Goal: Task Accomplishment & Management: Use online tool/utility

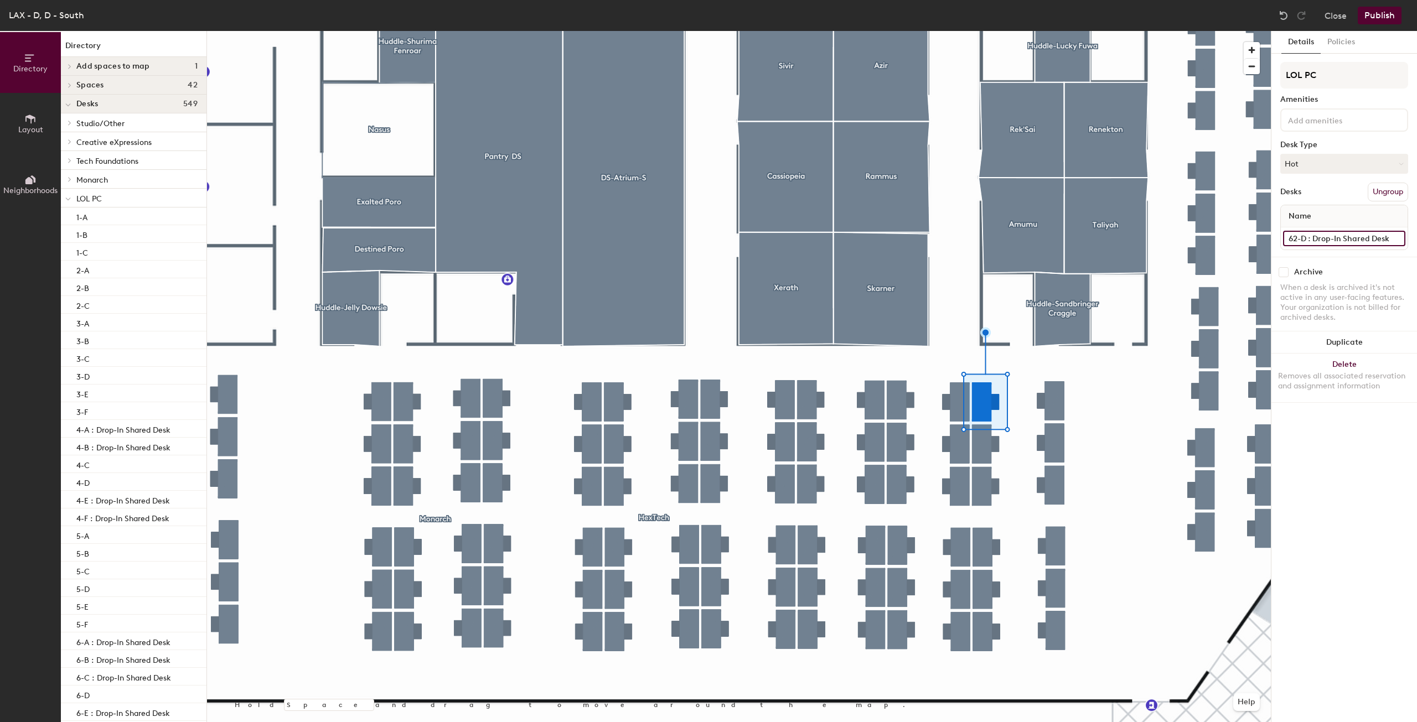
click at [1378, 236] on input "62-D : Drop-In Shared Desk" at bounding box center [1344, 239] width 122 height 16
click at [1389, 240] on input "62-D : Drop-In Shared Desk" at bounding box center [1344, 239] width 122 height 16
click at [1388, 237] on input "62-D : Drop-In Shared Desk" at bounding box center [1344, 239] width 122 height 16
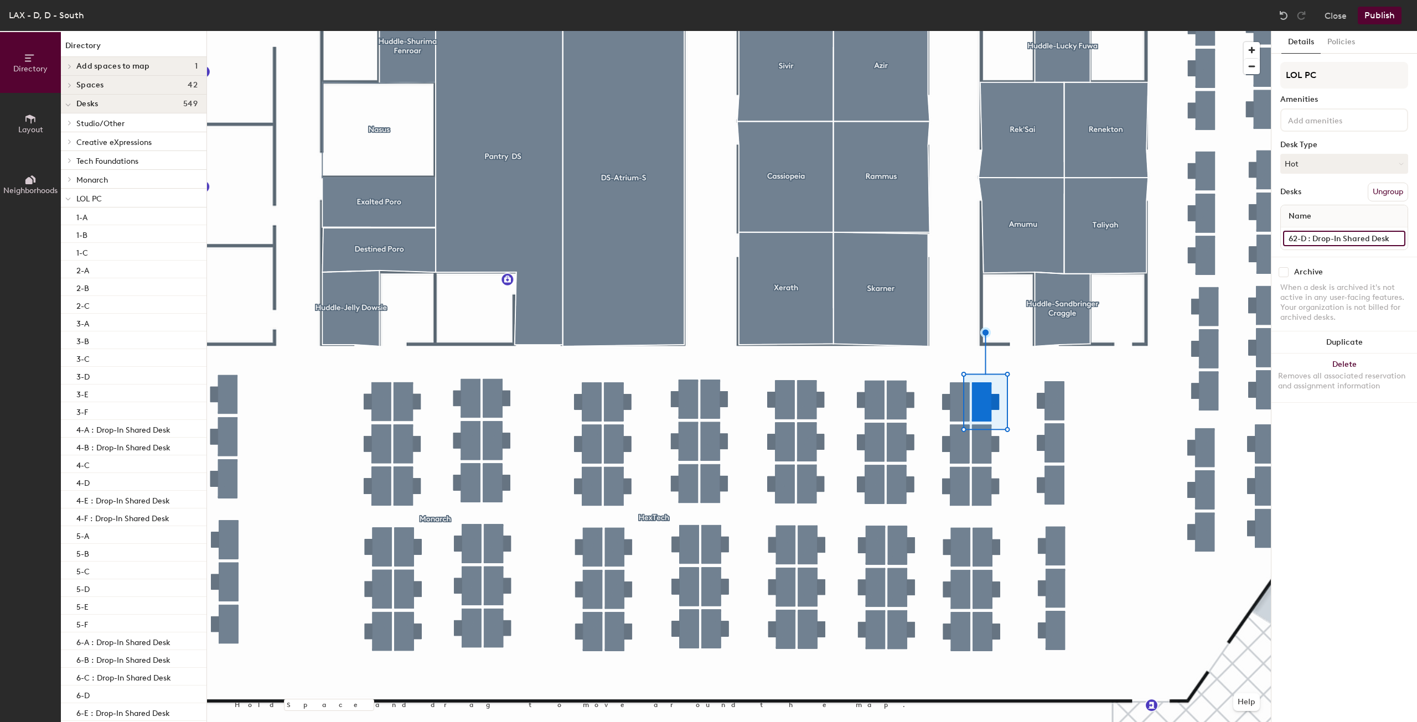
click at [1388, 237] on input "62-D : Drop-In Shared Desk" at bounding box center [1344, 239] width 122 height 16
click at [1388, 236] on input "62-D : Drop-In Shared Desk" at bounding box center [1344, 239] width 122 height 16
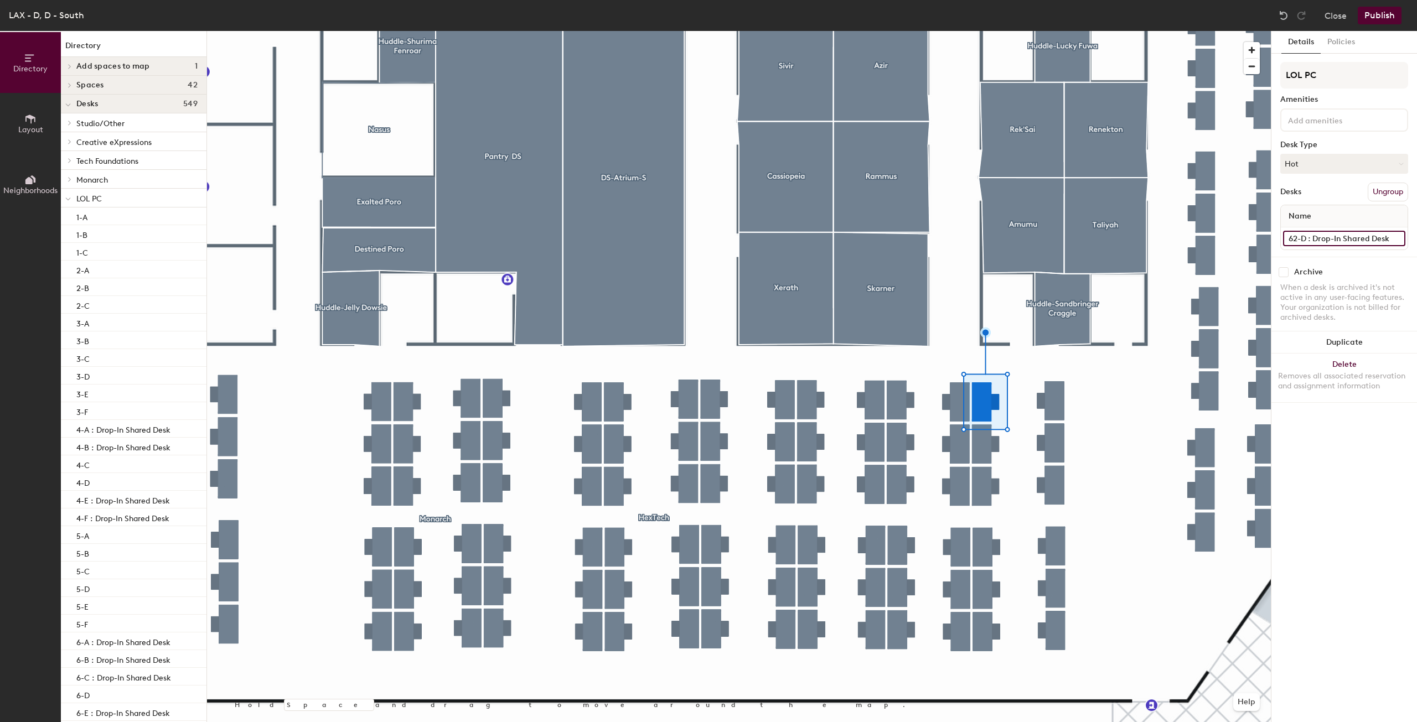
click at [1388, 236] on input "62-D : Drop-In Shared Desk" at bounding box center [1344, 239] width 122 height 16
type input "62-D"
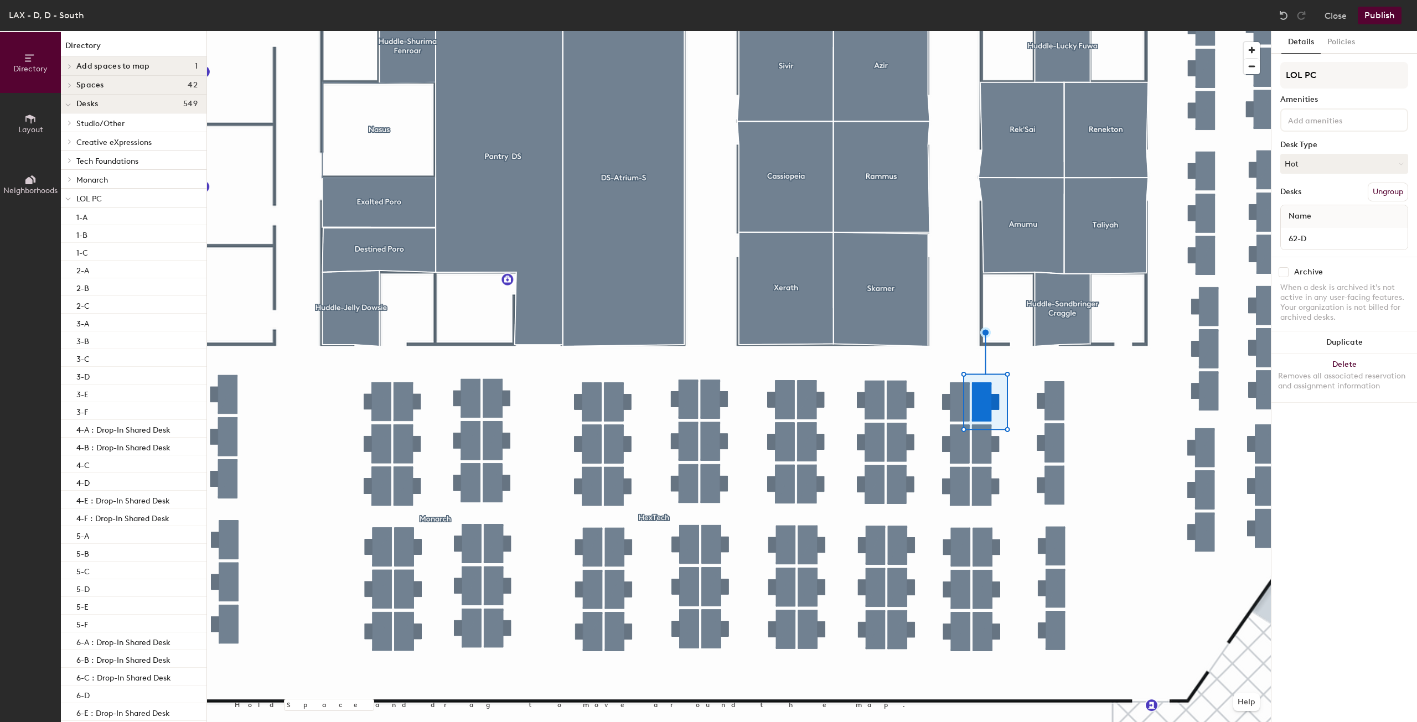
click at [1381, 13] on button "Publish" at bounding box center [1380, 16] width 44 height 18
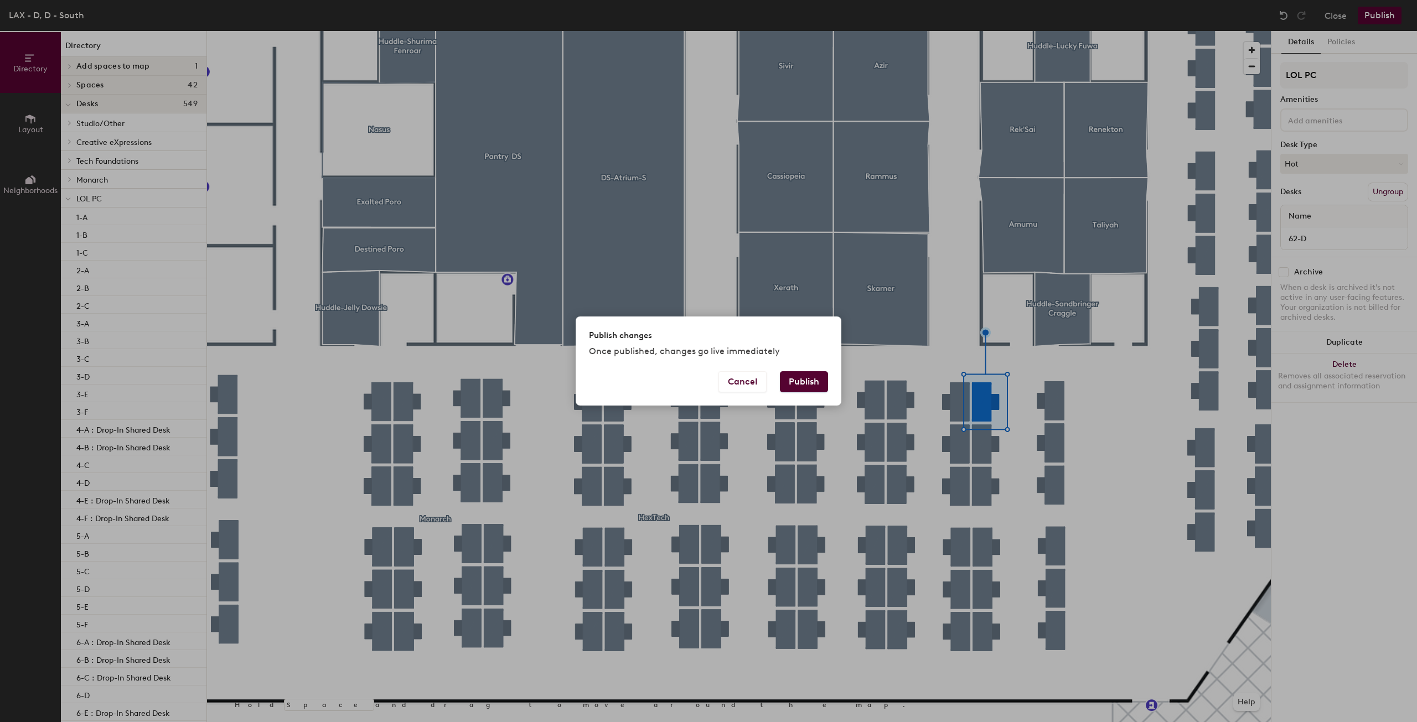
click at [810, 384] on button "Publish" at bounding box center [804, 381] width 48 height 21
